Goal: Task Accomplishment & Management: Manage account settings

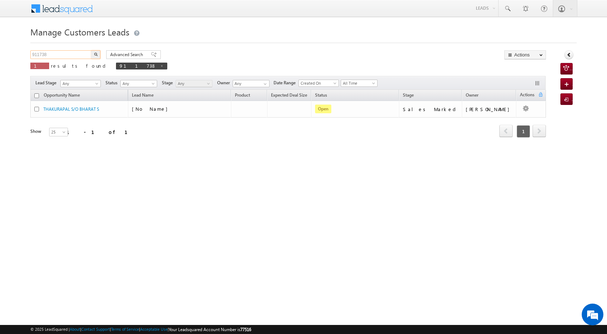
drag, startPoint x: 0, startPoint y: 0, endPoint x: 27, endPoint y: 53, distance: 60.0
click at [27, 53] on body "Menu [PERSON_NAME] [PERSON_NAME] a2@ks erve." at bounding box center [303, 102] width 607 height 205
paste input "792140"
type input "792140"
click at [95, 55] on img "button" at bounding box center [96, 54] width 4 height 4
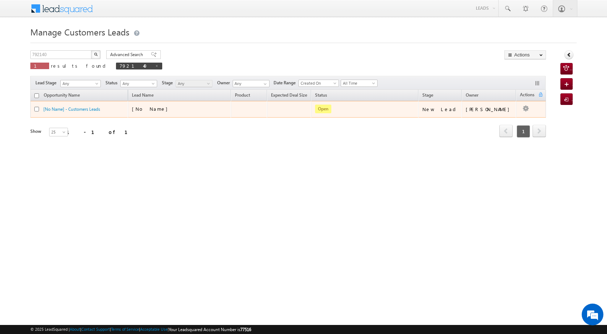
click at [526, 107] on button "button" at bounding box center [525, 108] width 7 height 7
click at [522, 108] on button "button" at bounding box center [525, 108] width 7 height 7
click at [510, 117] on link "Edit" at bounding box center [511, 118] width 36 height 9
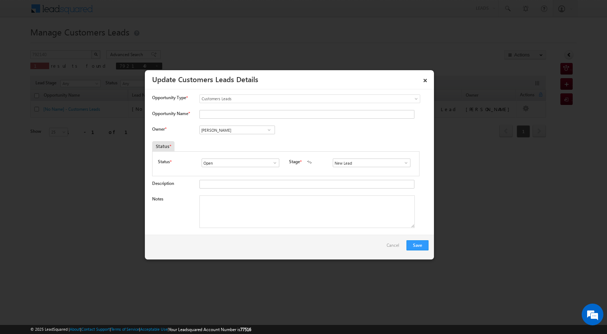
click at [270, 129] on span at bounding box center [269, 130] width 7 height 6
type input "s"
click at [255, 142] on span "[EMAIL_ADDRESS][PERSON_NAME][DOMAIN_NAME]" at bounding box center [234, 143] width 65 height 5
type input "[PERSON_NAME]"
click at [250, 211] on textarea "Notes" at bounding box center [306, 211] width 215 height 33
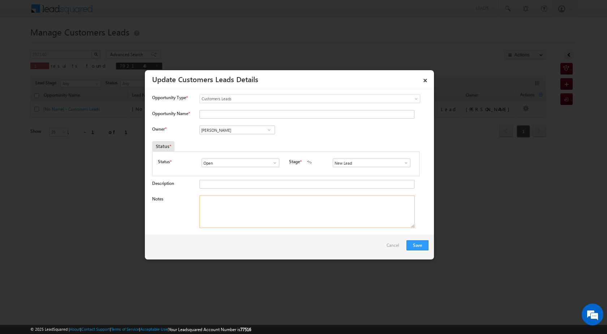
click at [233, 207] on textarea "Notes" at bounding box center [306, 211] width 215 height 33
click at [272, 161] on span at bounding box center [274, 163] width 7 height 6
click at [259, 169] on link "Open" at bounding box center [240, 171] width 77 height 8
click at [405, 160] on span at bounding box center [406, 163] width 7 height 6
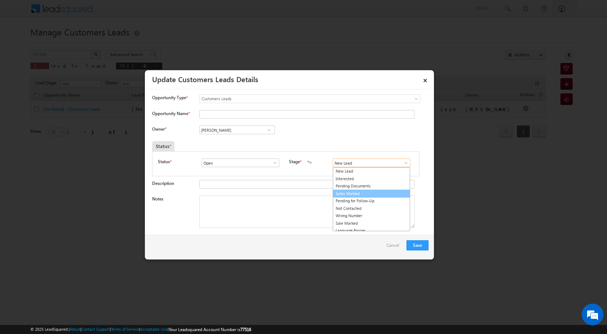
click at [377, 192] on link "Sales Marked" at bounding box center [371, 193] width 77 height 8
type input "Sales Marked"
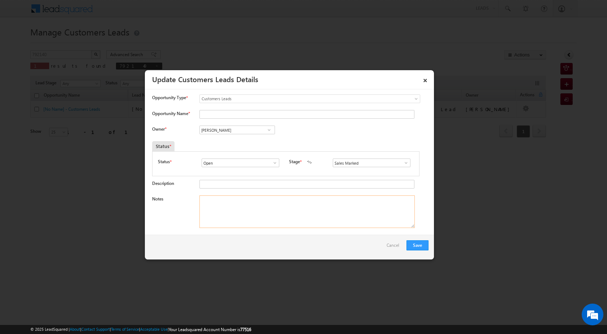
click at [327, 210] on textarea "Notes" at bounding box center [306, 211] width 215 height 33
paste textarea "[PERSON_NAME] topup case outsding balancce 7 lac loan toup 7 lac total amount 1…"
type textarea "[PERSON_NAME] topup case outsding balancce 7 lac loan toup 7 lac total amount 1…"
click at [424, 244] on button "Save" at bounding box center [418, 245] width 22 height 10
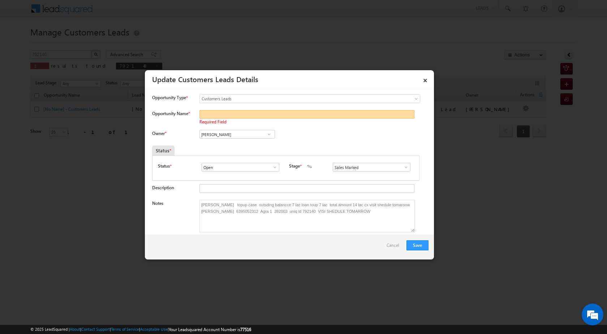
click at [250, 114] on input "Opportunity Name *" at bounding box center [306, 114] width 215 height 9
paste input "[PERSON_NAME]"
type input "[PERSON_NAME]"
click at [426, 245] on button "Save" at bounding box center [418, 245] width 22 height 10
